Goal: Information Seeking & Learning: Learn about a topic

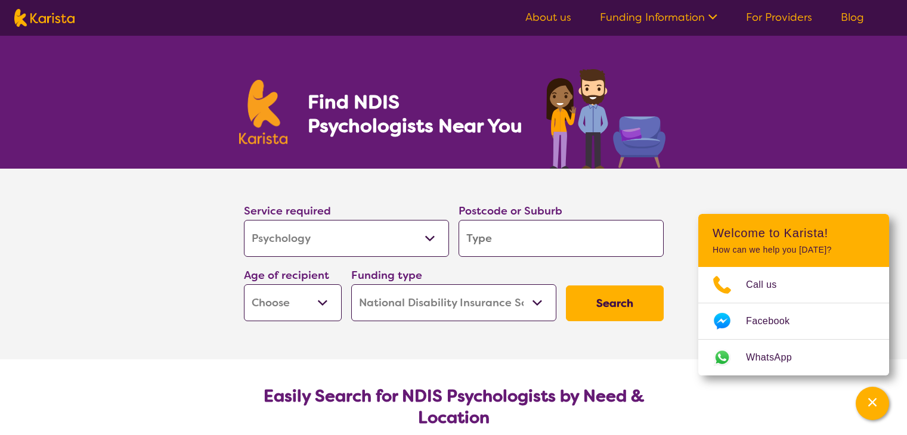
select select "Psychology"
select select "NDIS"
select select "Psychology"
select select "NDIS"
type input "2077"
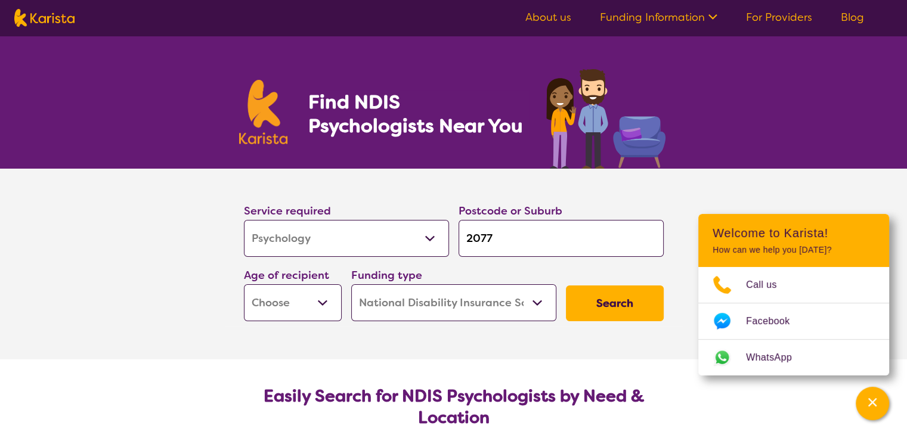
type input "2077"
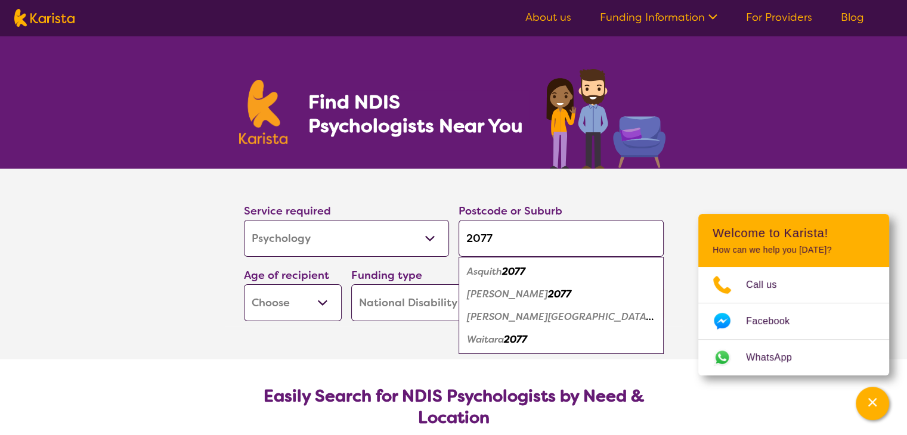
click at [504, 268] on em "2077" at bounding box center [513, 271] width 23 height 13
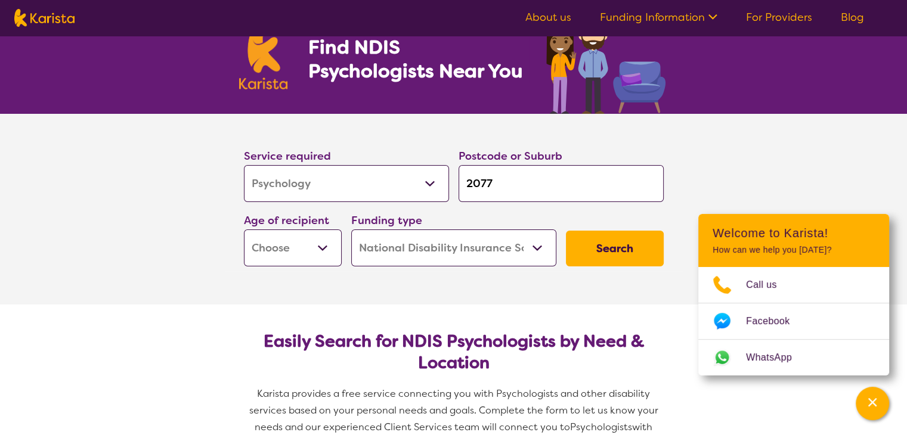
scroll to position [60, 0]
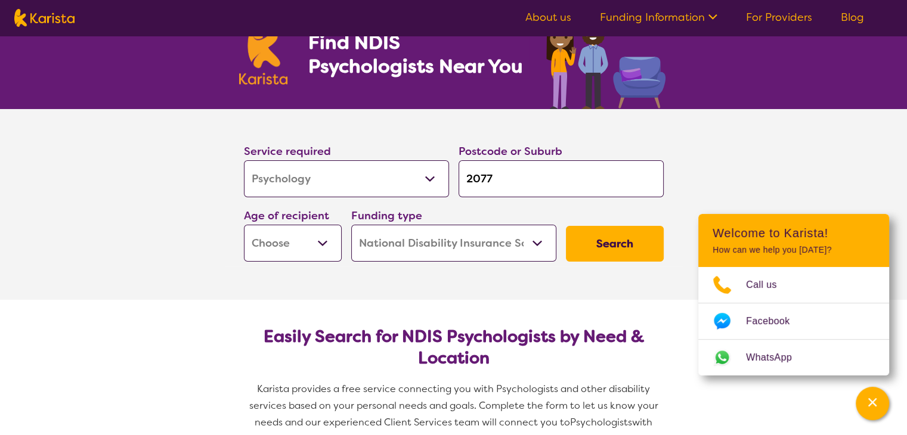
click at [320, 244] on select "Early Childhood - 0 to 9 Child - 10 to 11 Adolescent - 12 to 17 Adult - 18 to 6…" at bounding box center [293, 243] width 98 height 37
select select "EC"
click at [244, 225] on select "Early Childhood - 0 to 9 Child - 10 to 11 Adolescent - 12 to 17 Adult - 18 to 6…" at bounding box center [293, 243] width 98 height 37
select select "EC"
click at [538, 243] on select "Home Care Package (HCP) National Disability Insurance Scheme (NDIS) I don't know" at bounding box center [453, 243] width 205 height 37
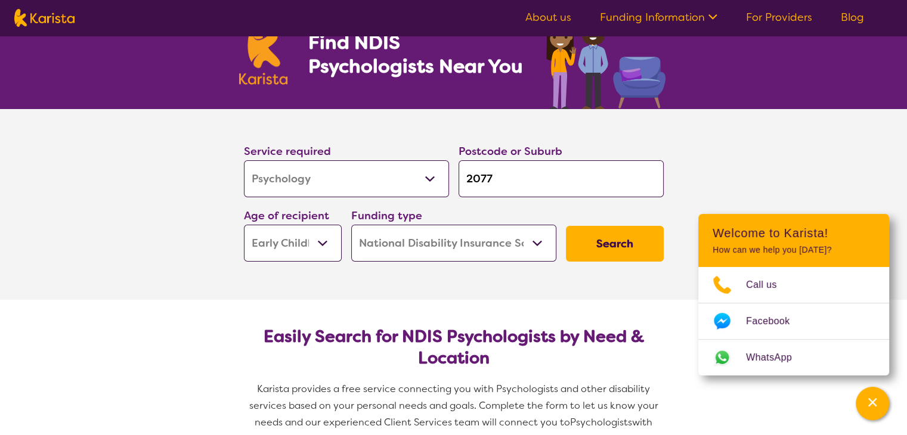
click at [351, 225] on select "Home Care Package (HCP) National Disability Insurance Scheme (NDIS) I don't know" at bounding box center [453, 243] width 205 height 37
click at [606, 247] on button "Search" at bounding box center [615, 244] width 98 height 36
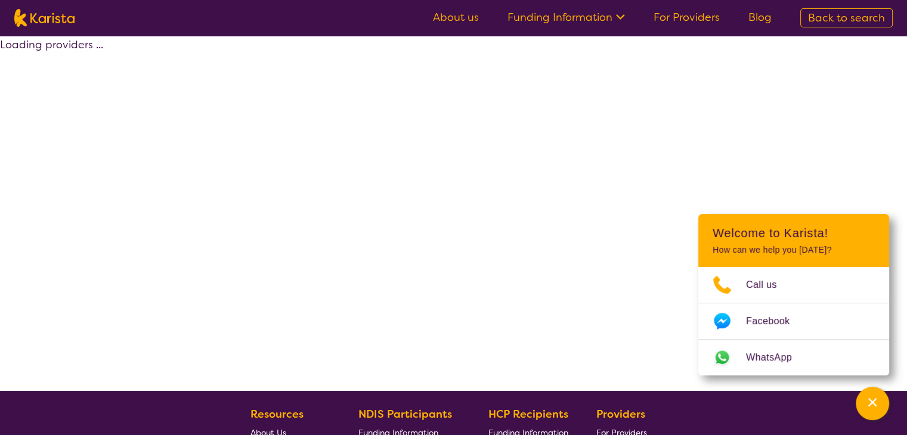
select select "by_score"
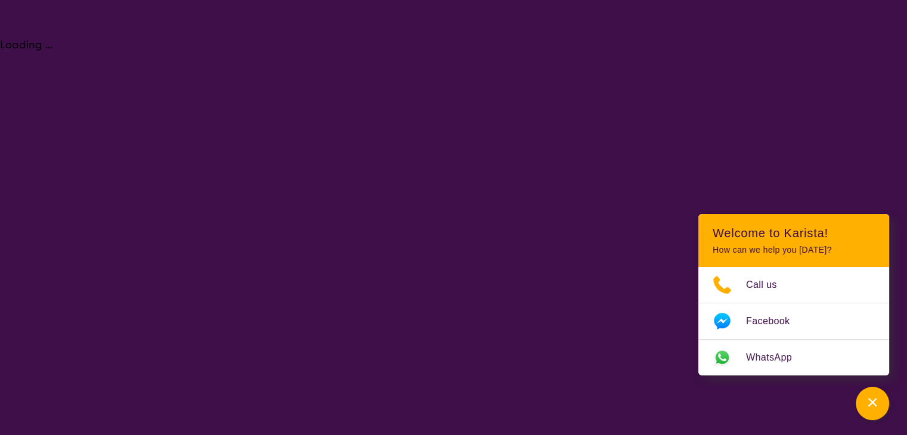
select select "Psychology"
select select "EC"
select select "NDIS"
select select "Psychology"
select select "EC"
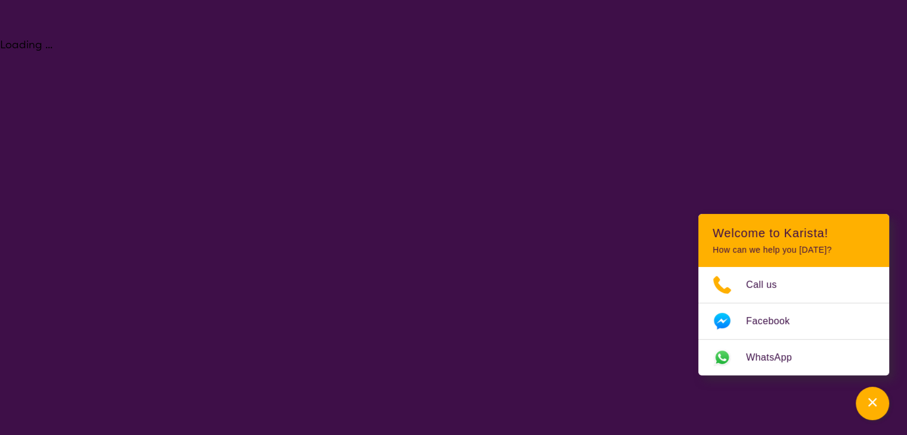
select select "NDIS"
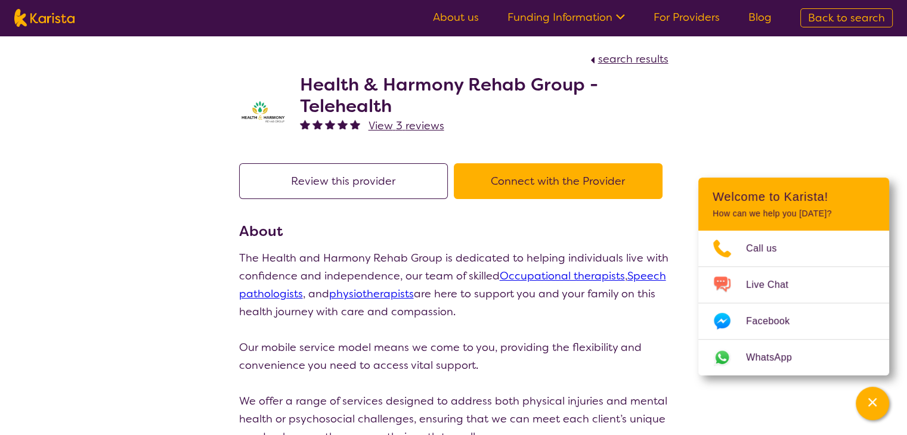
click at [273, 349] on p "Our mobile service model means we come to you, providing the flexibility and co…" at bounding box center [453, 357] width 429 height 36
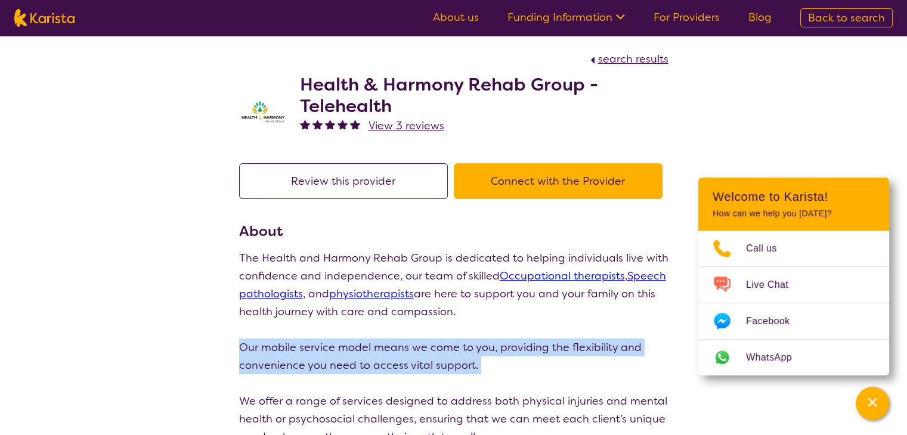
click at [273, 349] on p "Our mobile service model means we come to you, providing the flexibility and co…" at bounding box center [453, 357] width 429 height 36
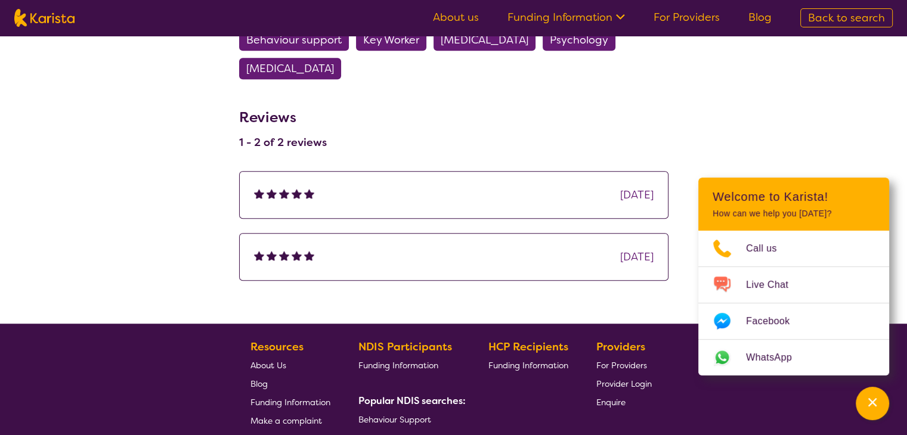
scroll to position [835, 0]
